Goal: Browse casually: Explore the website without a specific task or goal

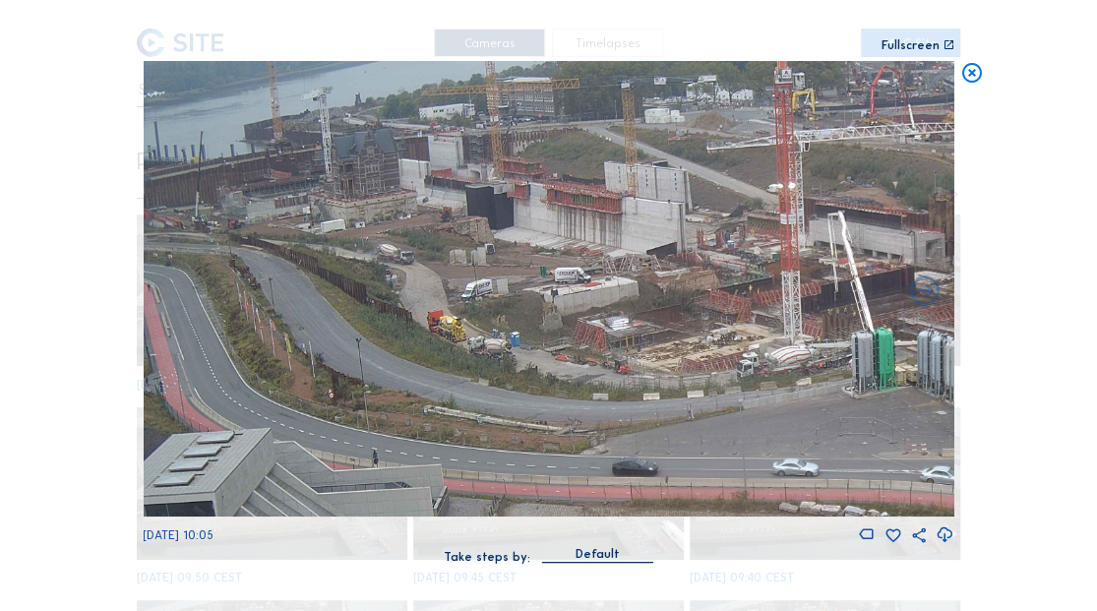
click at [957, 69] on div "Scroll to travel through time | Press 'Alt' Button + Scroll to Zoom | Click and…" at bounding box center [548, 305] width 1097 height 611
click at [972, 69] on icon at bounding box center [971, 73] width 24 height 25
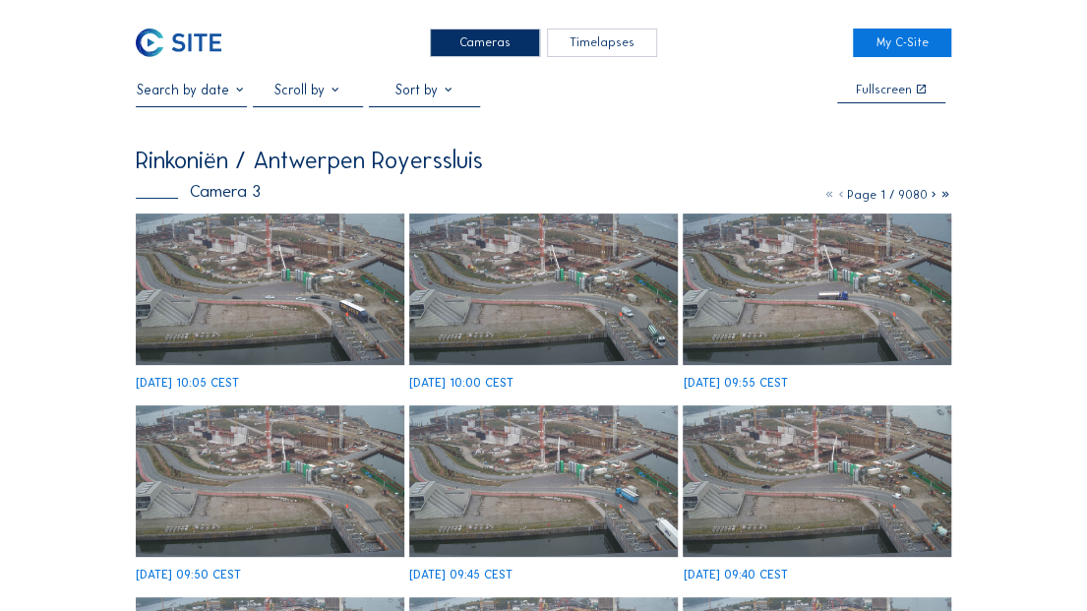
click at [183, 45] on img at bounding box center [179, 43] width 86 height 29
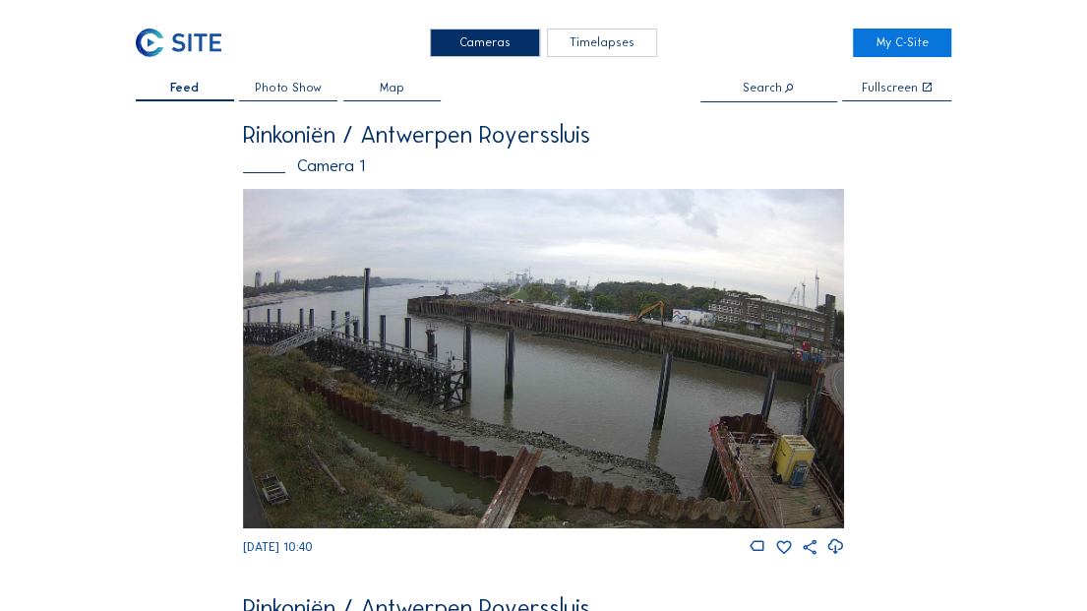
click at [561, 331] on img at bounding box center [543, 359] width 601 height 340
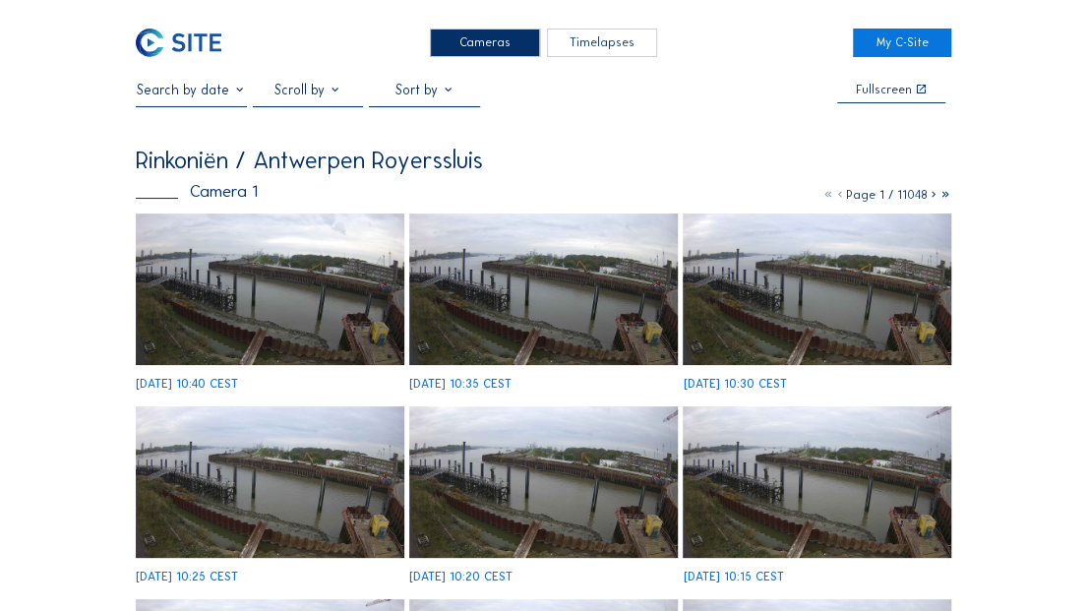
click at [303, 311] on img at bounding box center [270, 290] width 268 height 152
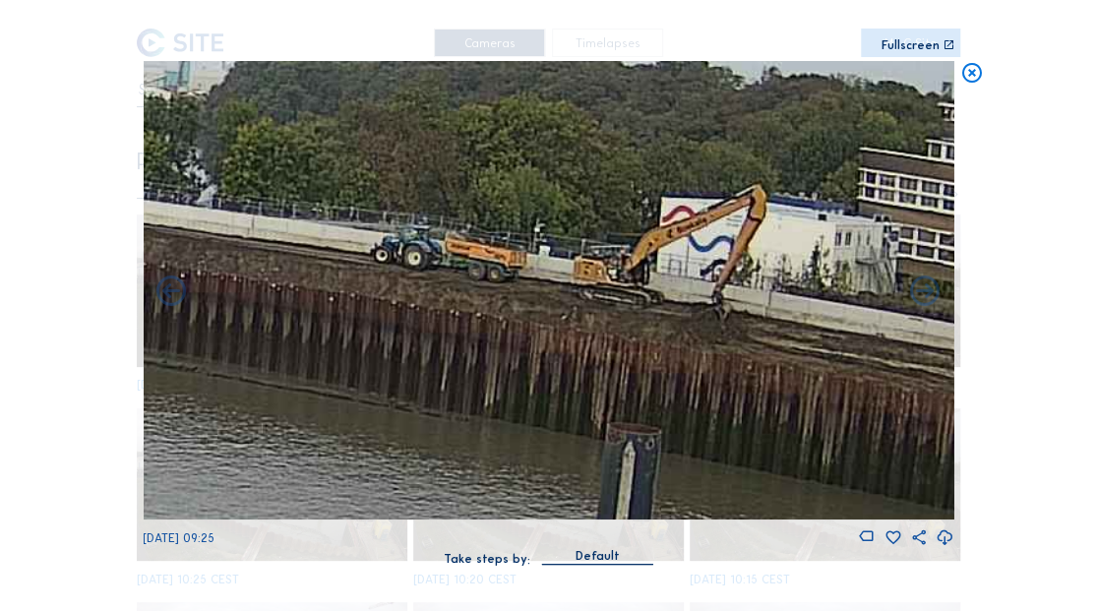
drag, startPoint x: 678, startPoint y: 266, endPoint x: 500, endPoint y: 240, distance: 179.9
click at [500, 240] on img at bounding box center [548, 290] width 811 height 459
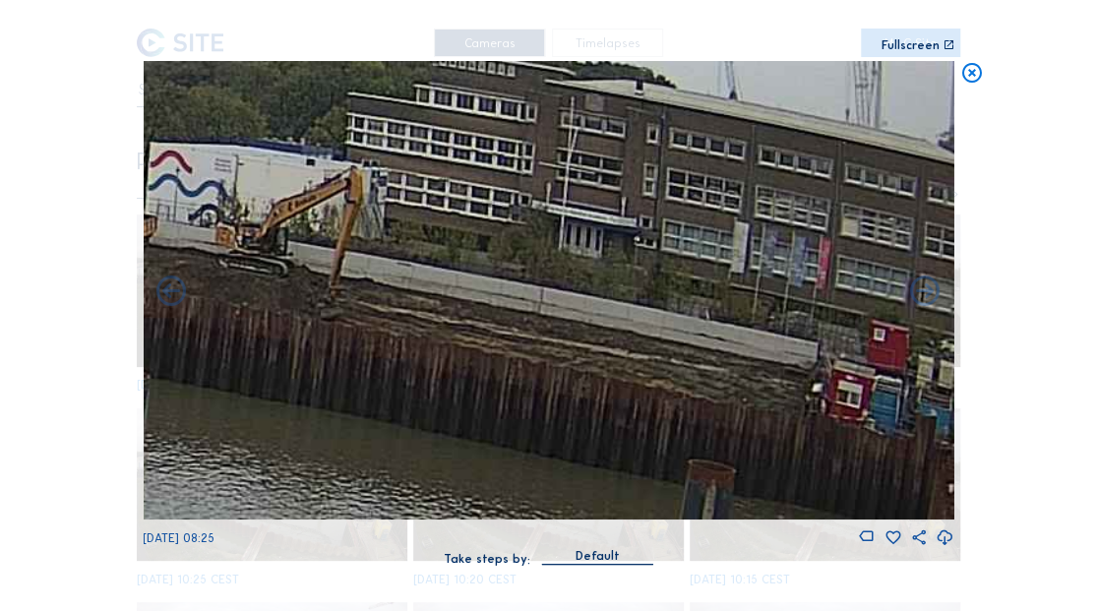
drag, startPoint x: 695, startPoint y: 269, endPoint x: 216, endPoint y: 214, distance: 481.4
click at [216, 214] on img at bounding box center [548, 290] width 811 height 459
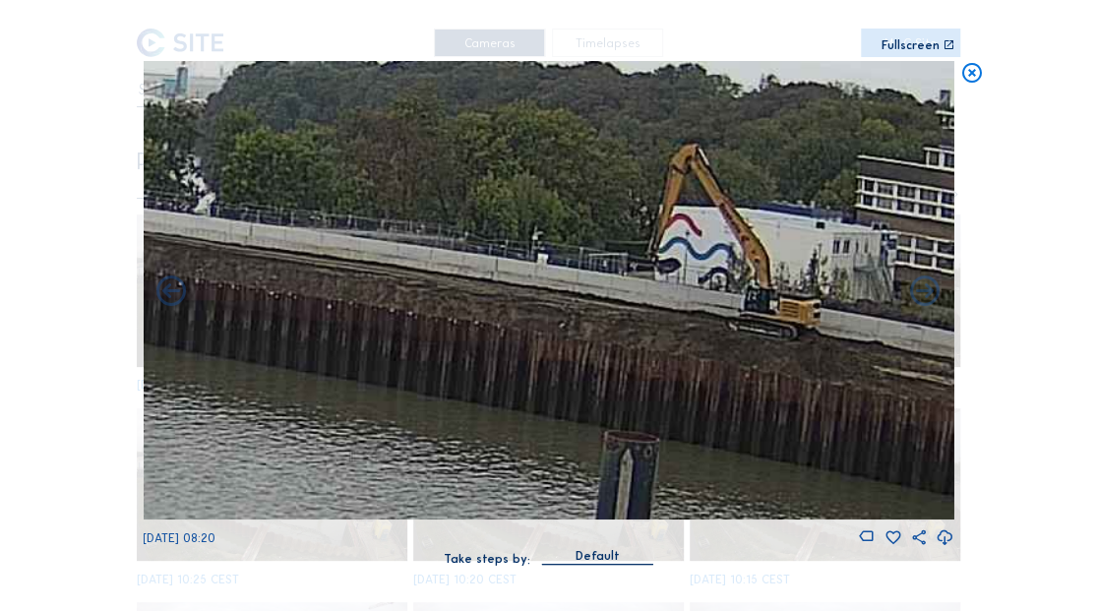
drag, startPoint x: 341, startPoint y: 358, endPoint x: 854, endPoint y: 421, distance: 516.5
click at [854, 421] on img at bounding box center [548, 290] width 811 height 459
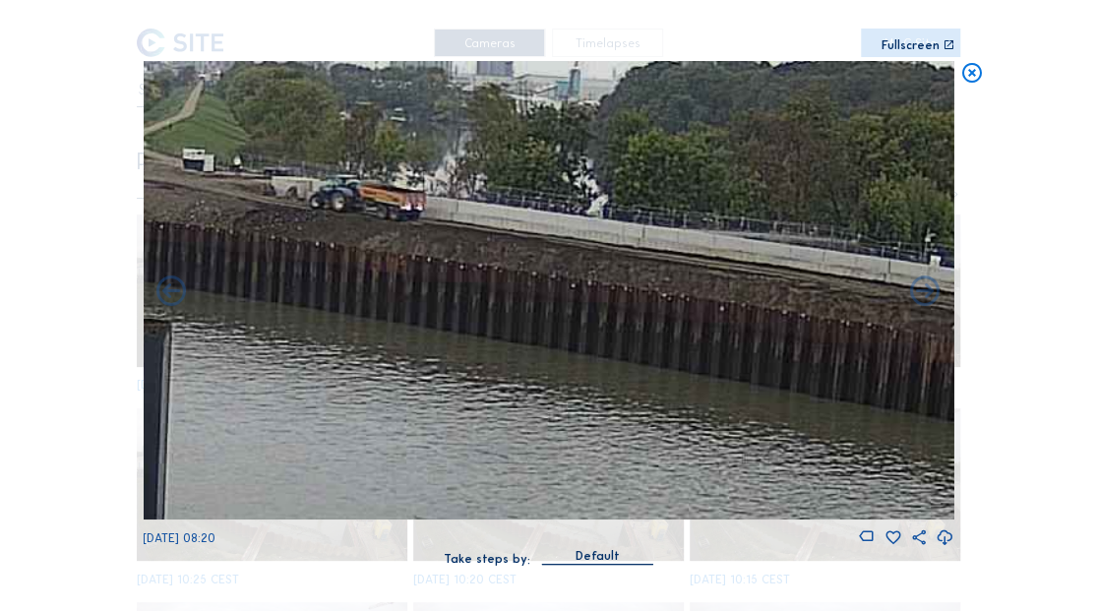
drag, startPoint x: 493, startPoint y: 398, endPoint x: 878, endPoint y: 400, distance: 384.8
click at [878, 400] on img at bounding box center [548, 290] width 811 height 459
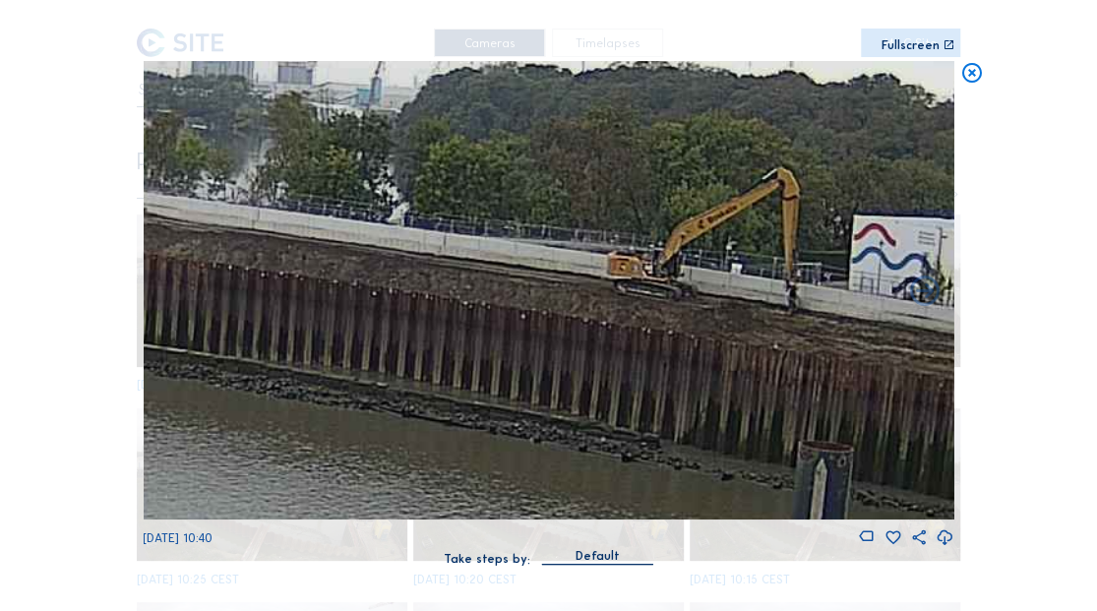
drag, startPoint x: 614, startPoint y: 300, endPoint x: 423, endPoint y: 331, distance: 193.3
click at [423, 331] on img at bounding box center [548, 290] width 811 height 459
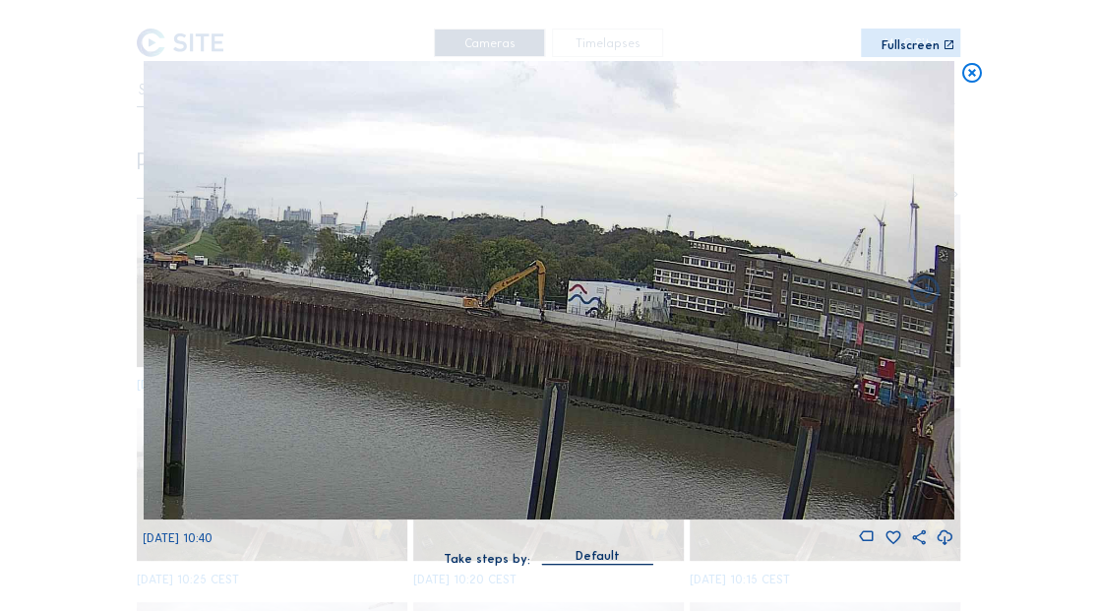
click at [651, 386] on img at bounding box center [548, 290] width 811 height 459
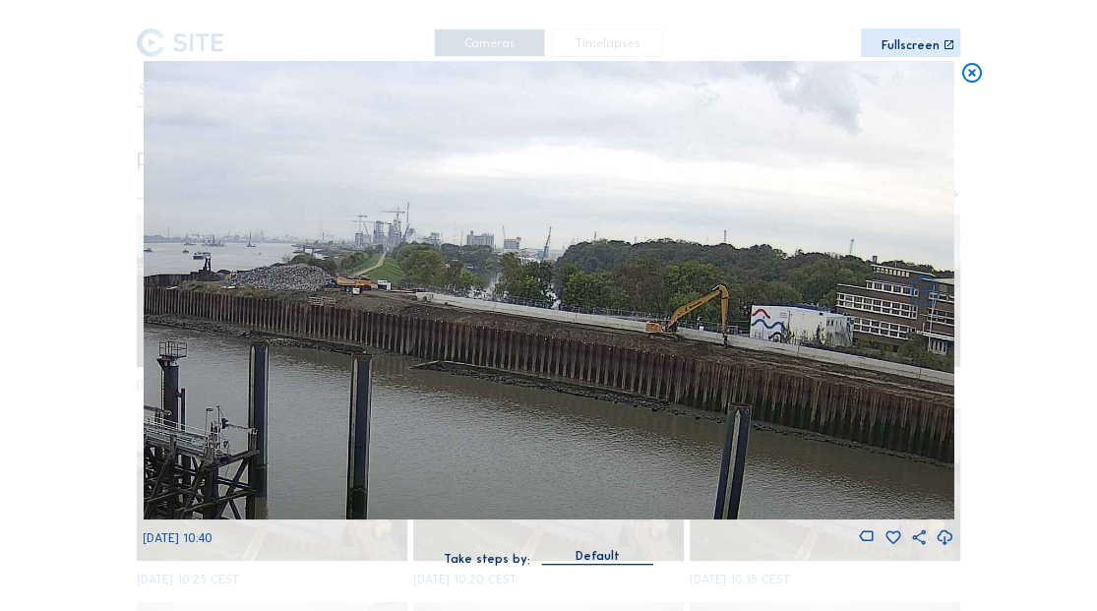
drag, startPoint x: 429, startPoint y: 364, endPoint x: 612, endPoint y: 389, distance: 184.7
click at [612, 389] on img at bounding box center [548, 290] width 811 height 459
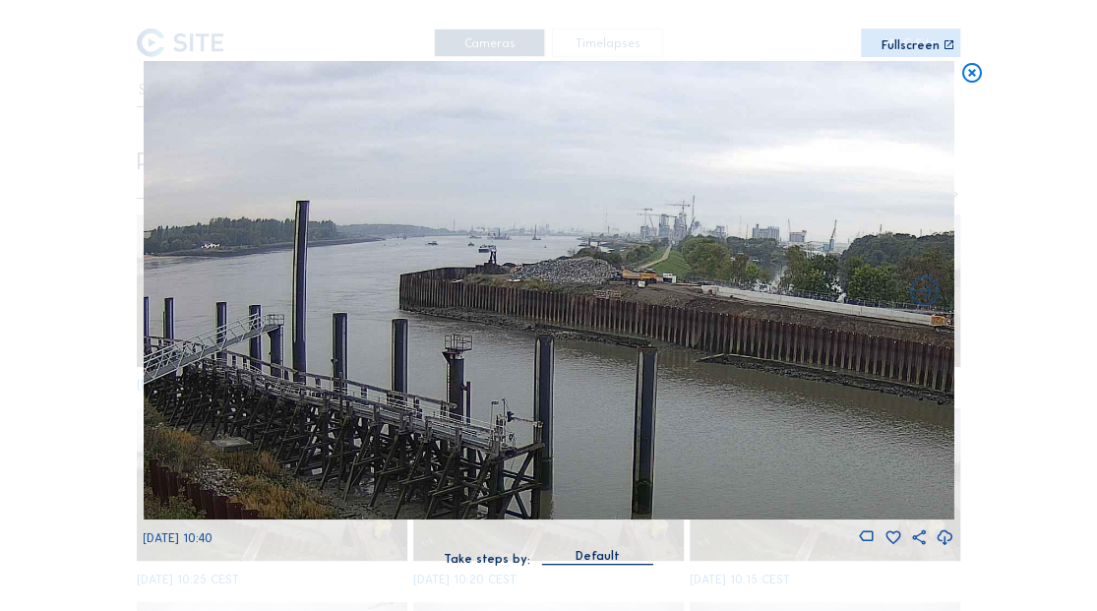
drag, startPoint x: 427, startPoint y: 357, endPoint x: 652, endPoint y: 340, distance: 226.0
click at [707, 349] on img at bounding box center [548, 290] width 811 height 459
